Goal: Transaction & Acquisition: Purchase product/service

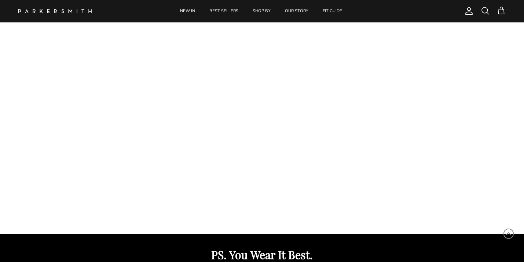
scroll to position [123, 0]
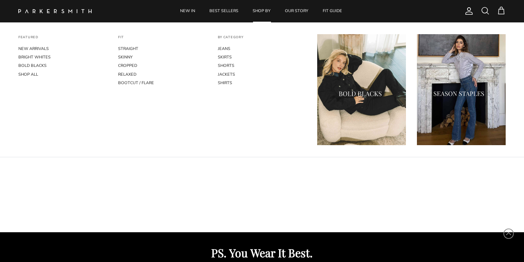
click at [261, 8] on link "SHOP BY" at bounding box center [261, 11] width 31 height 22
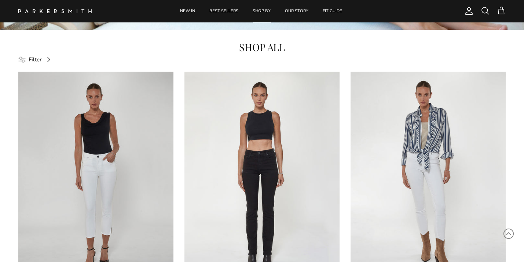
scroll to position [266, 0]
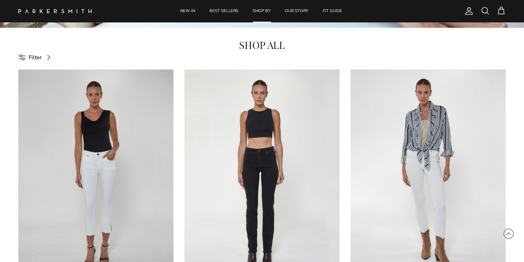
click at [50, 59] on span at bounding box center [48, 57] width 9 height 9
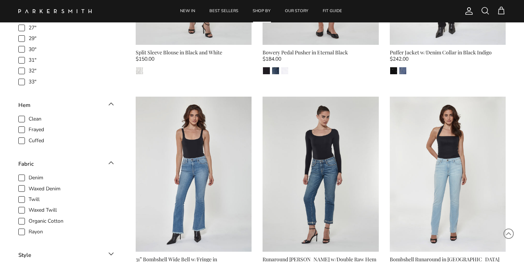
scroll to position [650, 0]
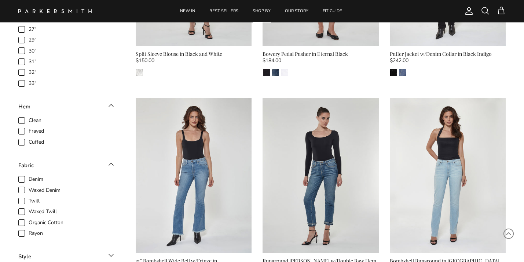
click at [29, 131] on span "Frayed" at bounding box center [36, 130] width 15 height 7
click at [28, 128] on input "Frayed" at bounding box center [28, 127] width 1 height 1
checkbox input "true"
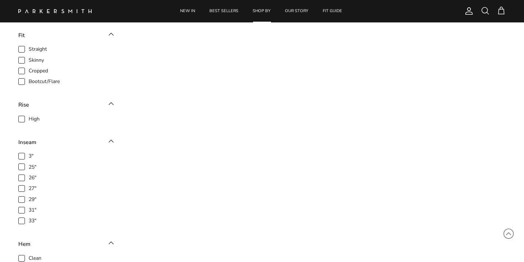
scroll to position [534, 0]
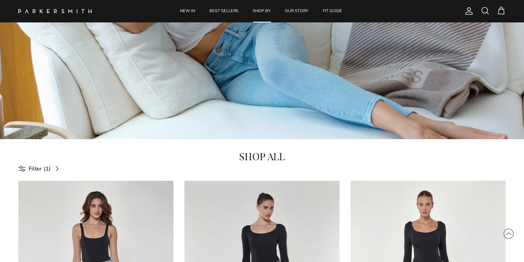
scroll to position [154, 0]
click at [57, 167] on span at bounding box center [57, 168] width 9 height 9
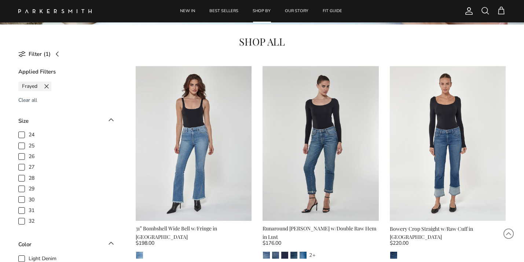
scroll to position [290, 0]
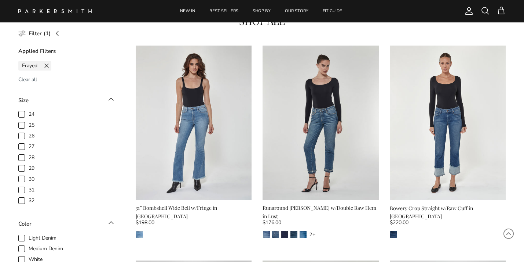
click at [29, 168] on span "29" at bounding box center [32, 167] width 6 height 7
click at [28, 165] on input "29" at bounding box center [28, 164] width 1 height 1
checkbox input "true"
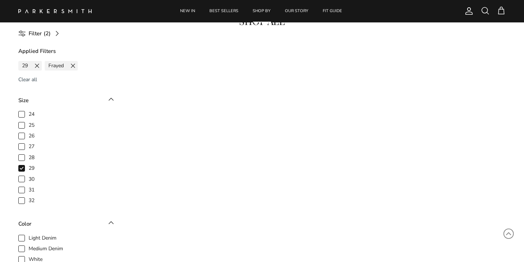
scroll to position [291, 0]
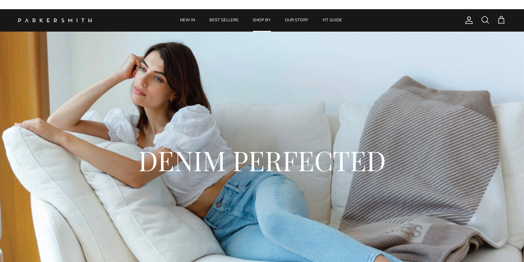
scroll to position [292, 0]
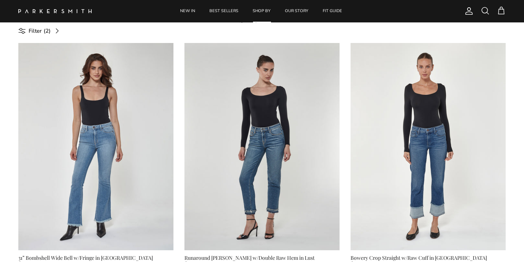
click at [55, 30] on span at bounding box center [57, 30] width 9 height 9
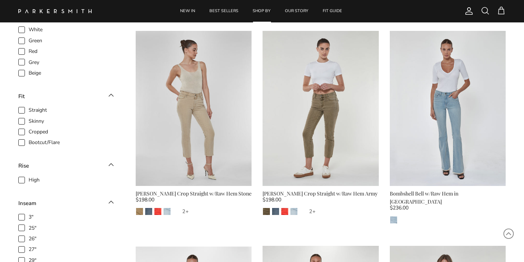
scroll to position [520, 0]
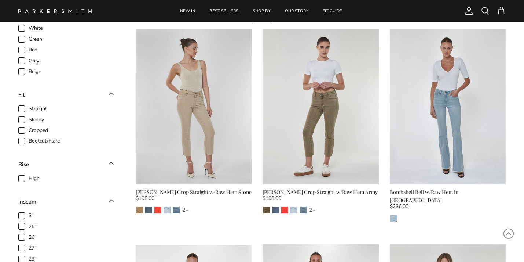
click at [29, 108] on span "Straight" at bounding box center [38, 108] width 18 height 7
click at [28, 105] on input "Straight" at bounding box center [28, 105] width 1 height 1
checkbox input "true"
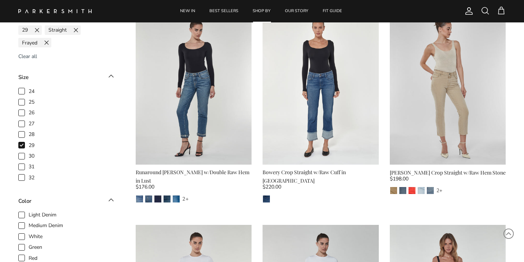
scroll to position [292, 0]
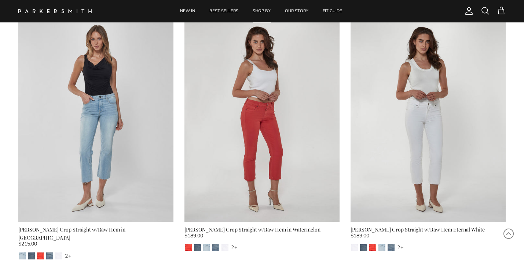
scroll to position [837, 0]
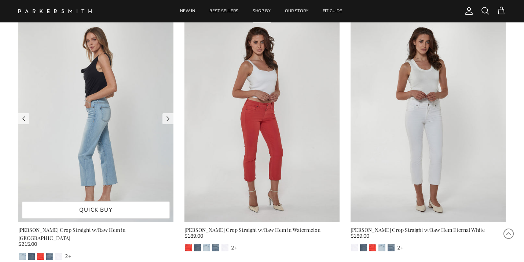
click at [74, 170] on img at bounding box center [95, 118] width 155 height 207
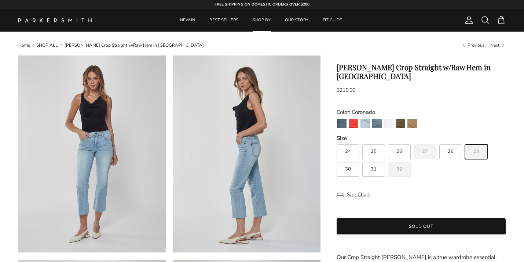
click at [477, 144] on label "29" at bounding box center [476, 151] width 23 height 15
click at [337, 141] on input "29" at bounding box center [337, 141] width 0 height 0
